Goal: Task Accomplishment & Management: Complete application form

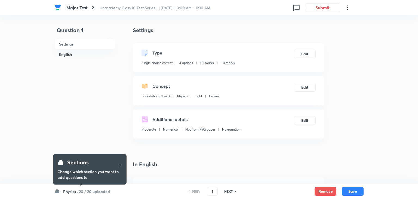
checkbox input "true"
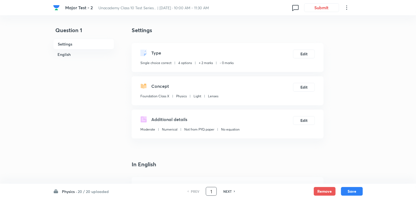
click at [211, 192] on input "1" at bounding box center [211, 192] width 10 height 10
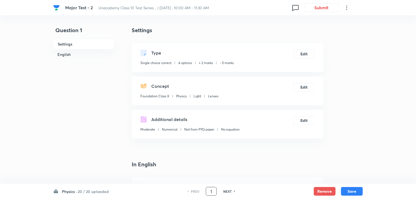
click at [209, 192] on input "1" at bounding box center [211, 192] width 10 height 10
type input "14"
checkbox input "true"
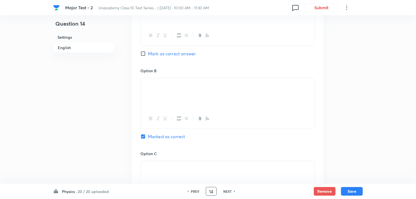
scroll to position [349, 0]
click at [210, 190] on input "14" at bounding box center [211, 192] width 10 height 10
type input "26"
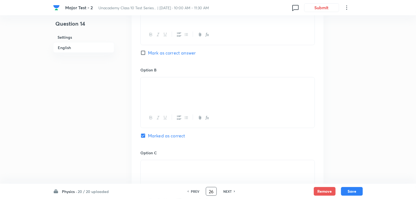
checkbox input "false"
checkbox input "true"
